Goal: Information Seeking & Learning: Learn about a topic

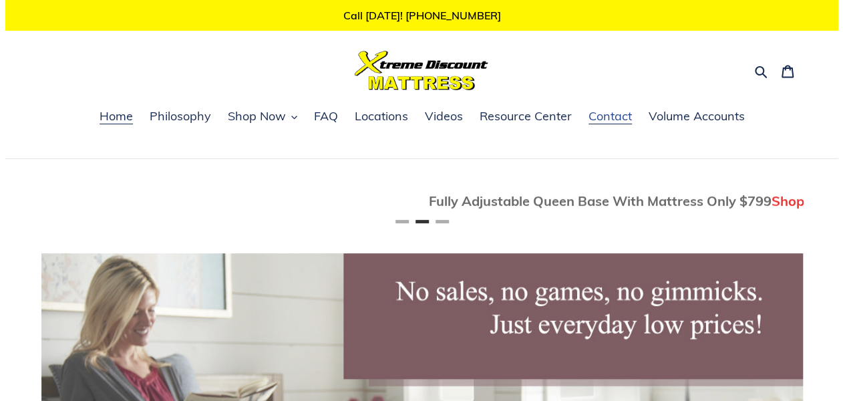
scroll to position [0, 761]
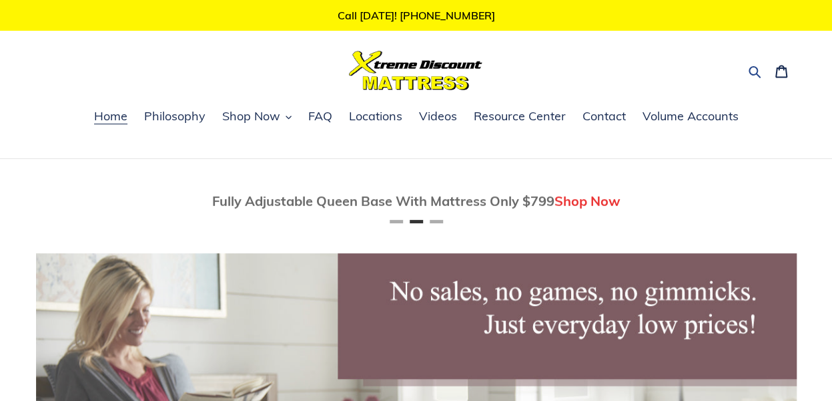
click at [752, 73] on icon "button" at bounding box center [754, 71] width 13 height 13
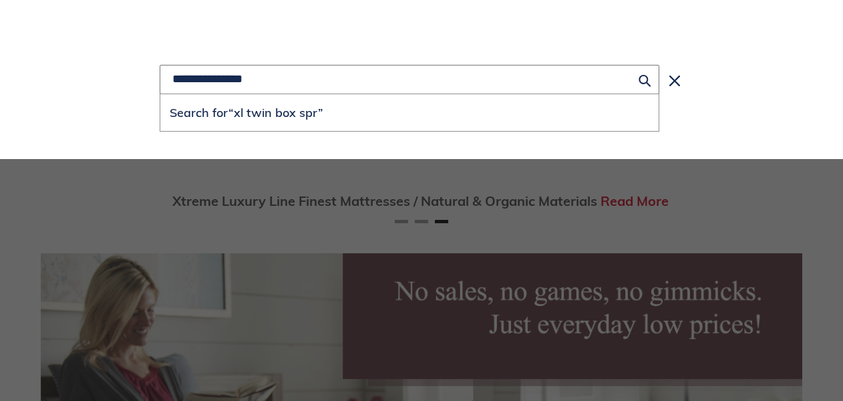
scroll to position [0, 1522]
type input "**********"
click at [160, 94] on button "Search for “xl twin box spring”" at bounding box center [409, 112] width 498 height 37
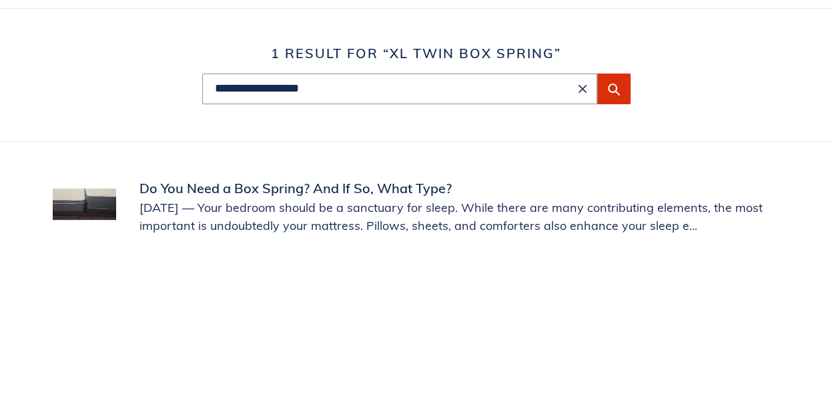
scroll to position [148, 0]
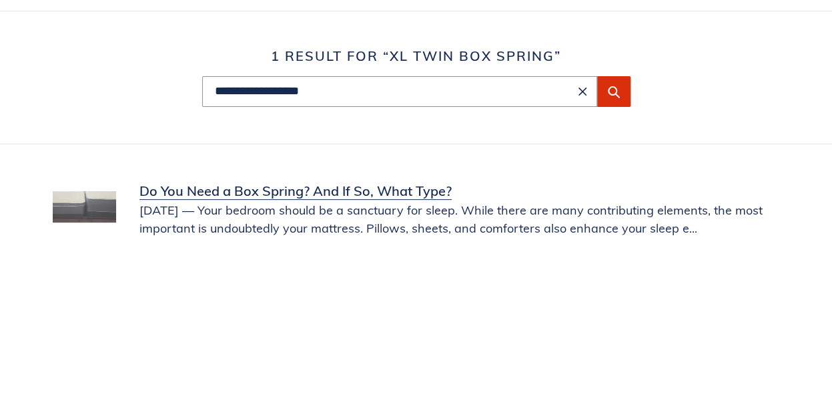
click at [91, 202] on link "Do You Need a Box Spring? And If So, What Type?" at bounding box center [417, 209] width 728 height 56
